Goal: Task Accomplishment & Management: Manage account settings

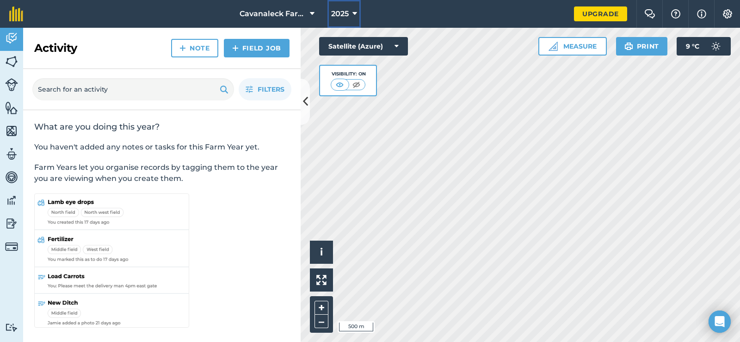
click at [342, 14] on span "2025" at bounding box center [340, 13] width 18 height 11
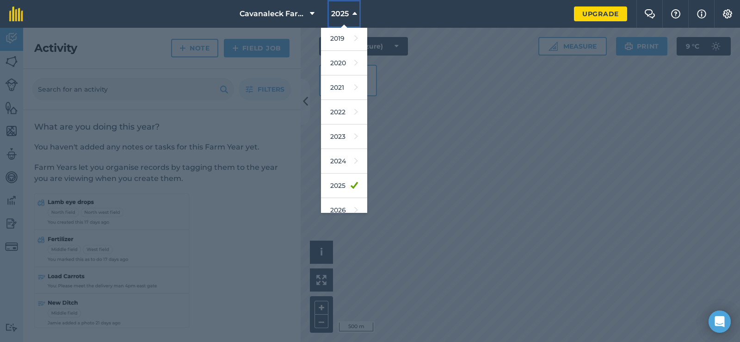
scroll to position [55, 0]
click at [328, 205] on link "2026" at bounding box center [344, 205] width 46 height 25
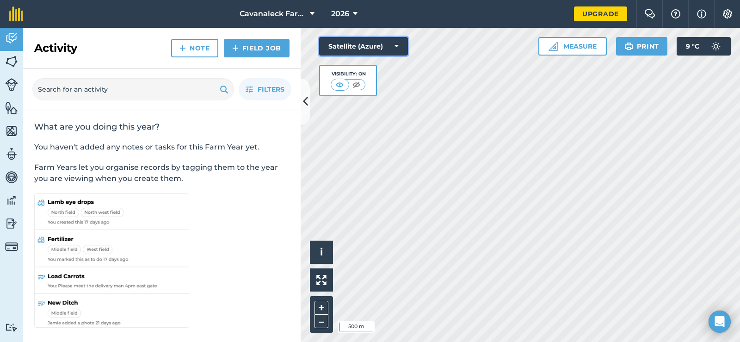
click at [397, 47] on icon at bounding box center [396, 46] width 4 height 9
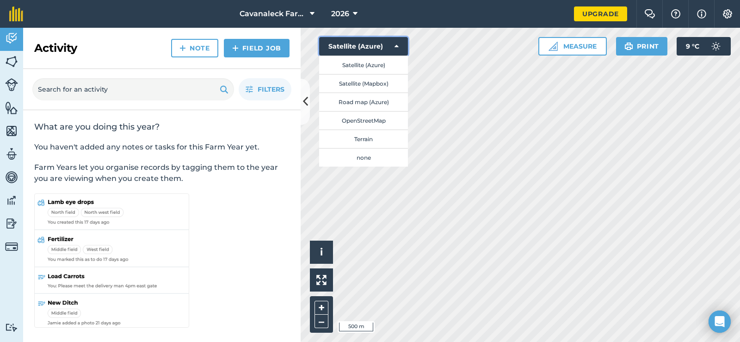
click at [397, 47] on icon at bounding box center [396, 46] width 4 height 9
